Goal: Task Accomplishment & Management: Use online tool/utility

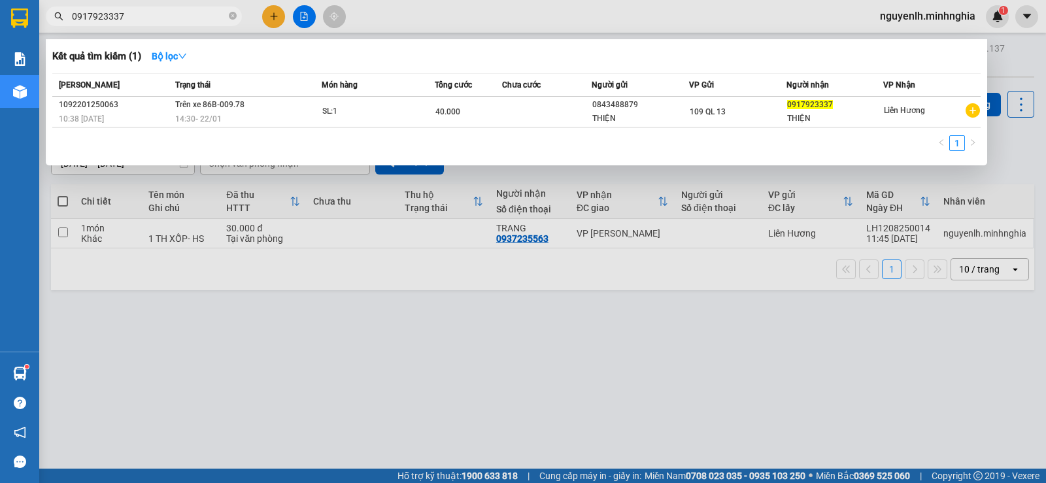
click at [714, 322] on div at bounding box center [523, 241] width 1046 height 483
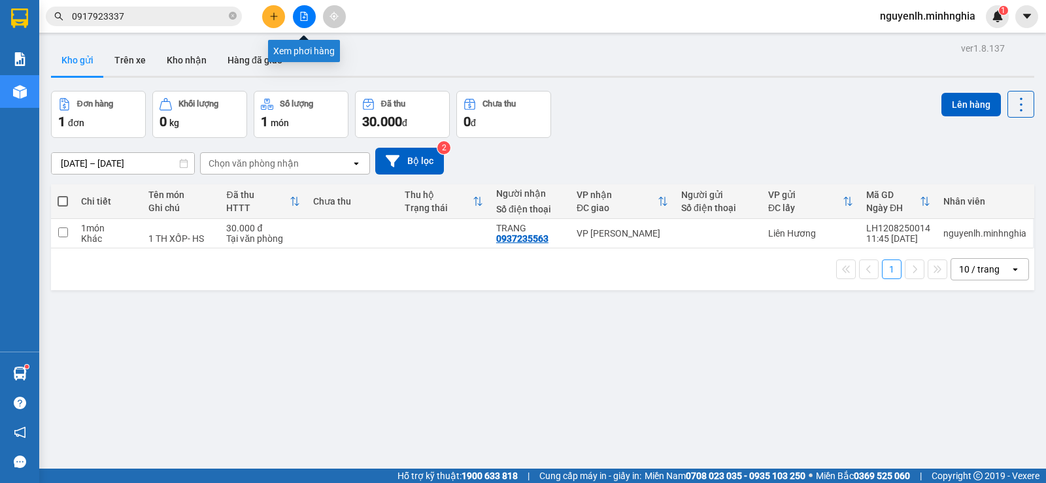
click at [307, 18] on icon "file-add" at bounding box center [304, 16] width 7 height 9
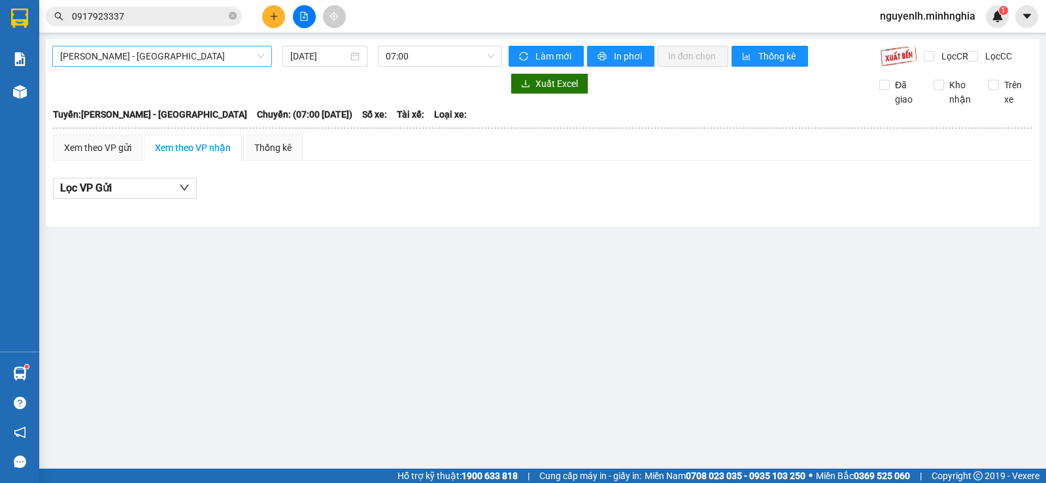
drag, startPoint x: 118, startPoint y: 50, endPoint x: 120, endPoint y: 59, distance: 9.4
click at [118, 51] on span "[PERSON_NAME] - [GEOGRAPHIC_DATA]" at bounding box center [162, 56] width 204 height 20
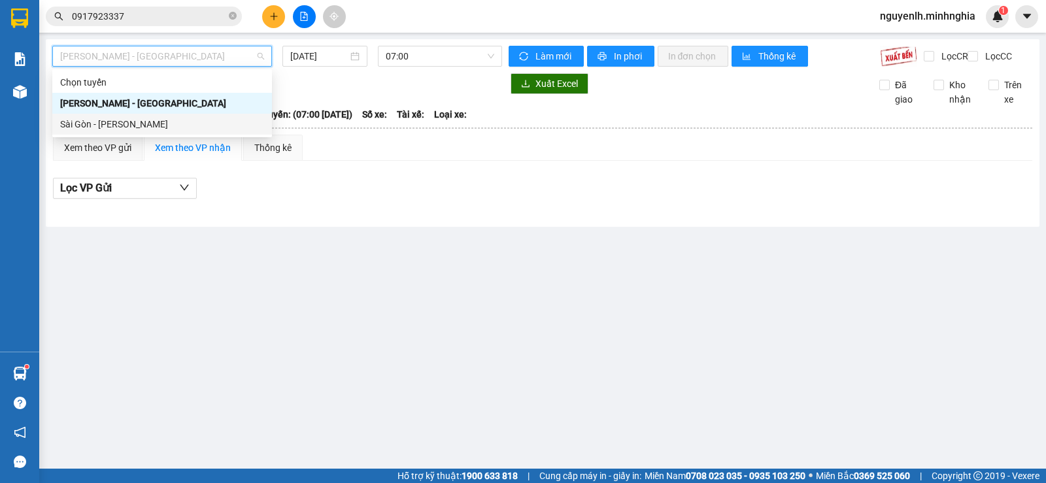
click at [121, 124] on div "Sài Gòn - [PERSON_NAME]" at bounding box center [162, 124] width 204 height 14
type input "[DATE]"
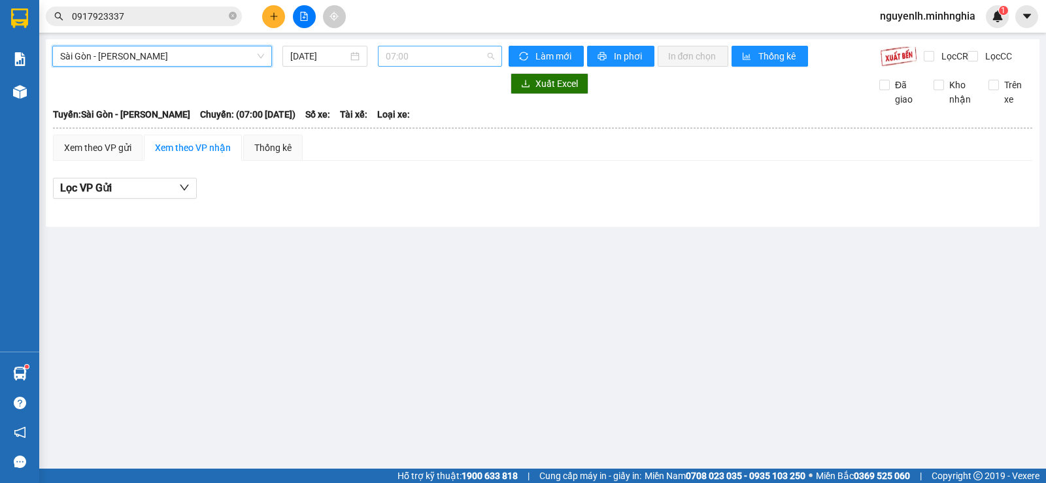
click at [449, 52] on span "07:00" at bounding box center [440, 56] width 108 height 20
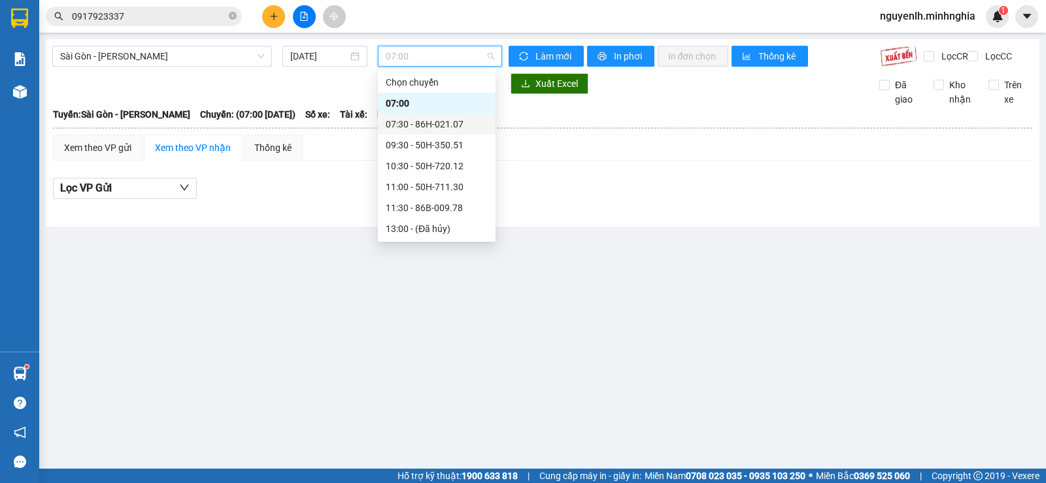
click at [439, 130] on div "07:30 - 86H-021.07" at bounding box center [437, 124] width 102 height 14
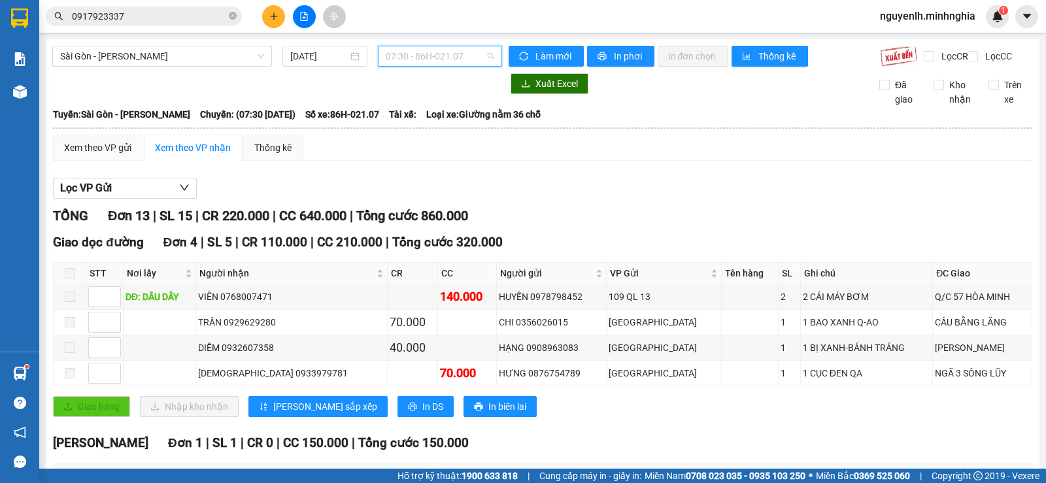
click at [464, 63] on span "07:30 - 86H-021.07" at bounding box center [440, 56] width 108 height 20
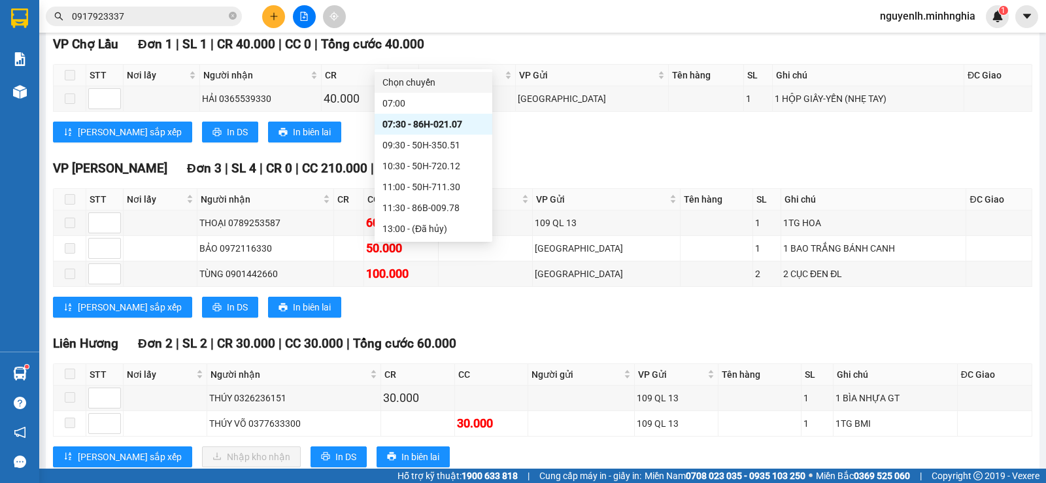
scroll to position [327, 0]
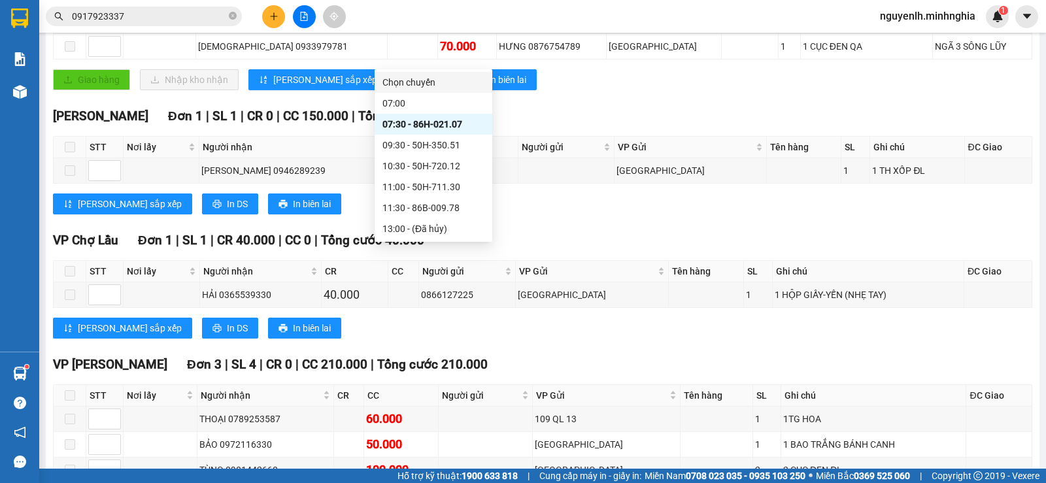
click at [571, 90] on div "Giao hàng Nhập kho nhận Lưu sắp xếp In DS In biên lai" at bounding box center [542, 79] width 979 height 21
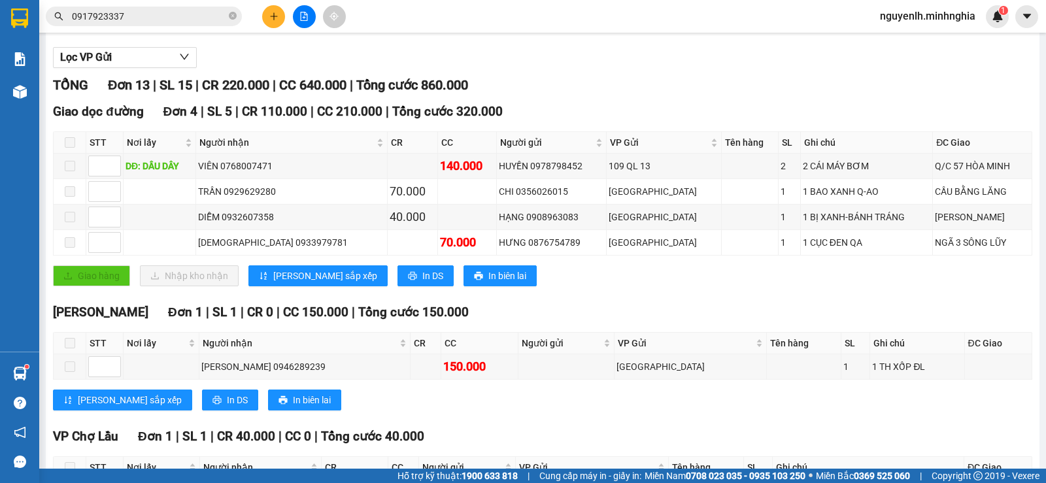
scroll to position [0, 0]
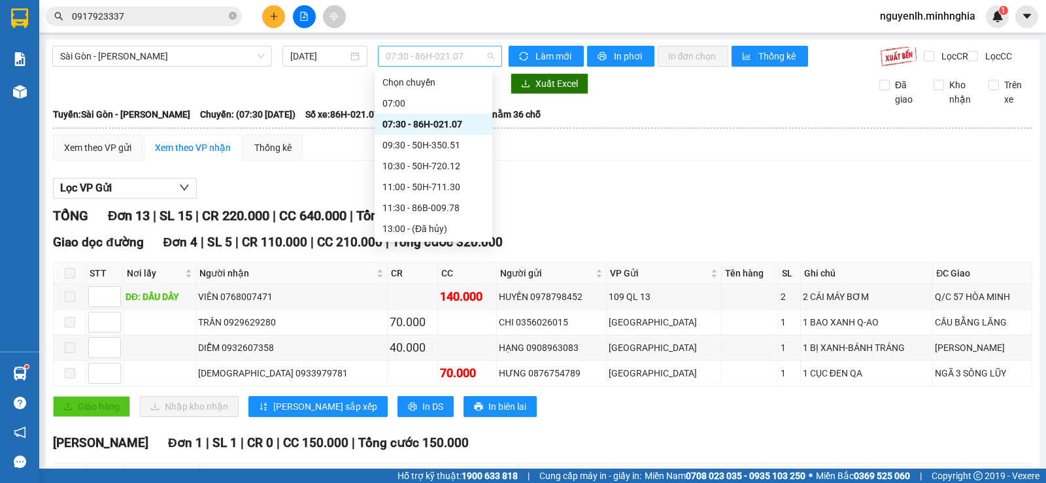
click at [435, 59] on span "07:30 - 86H-021.07" at bounding box center [440, 56] width 108 height 20
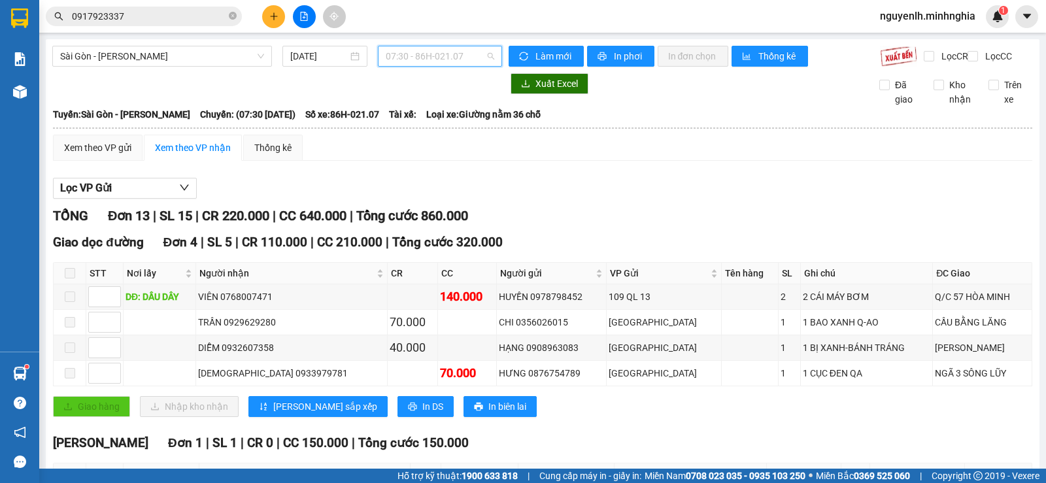
click at [431, 52] on span "07:30 - 86H-021.07" at bounding box center [440, 56] width 108 height 20
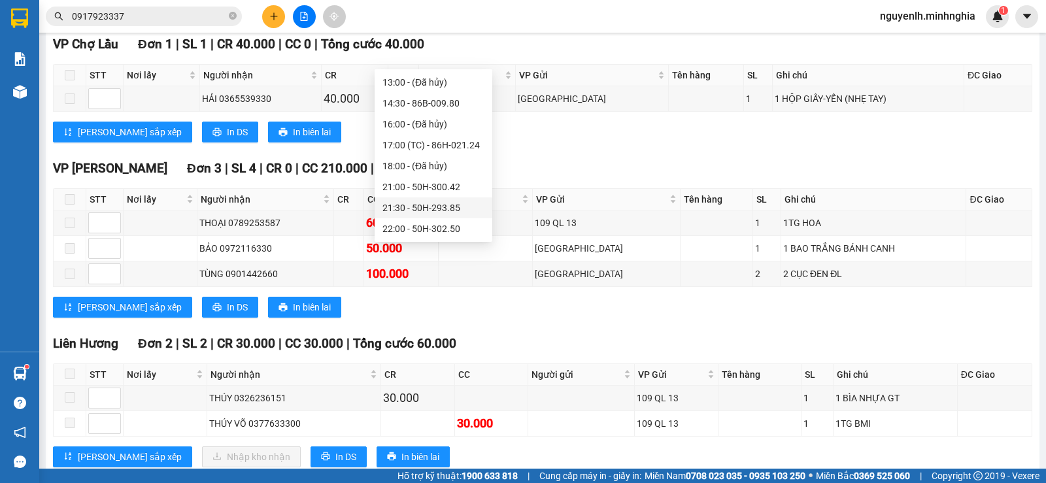
scroll to position [654, 0]
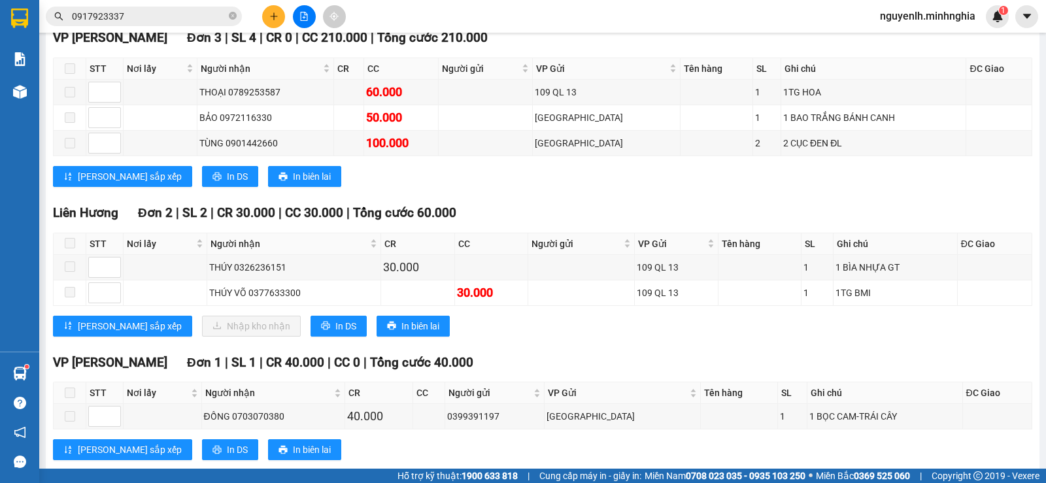
click at [637, 209] on div "TỔNG Đơn 13 | SL 15 | CR 220.000 | CC 640.000 | Tổng cước 860.000 Giao dọc đườn…" at bounding box center [542, 76] width 979 height 1048
